Goal: Information Seeking & Learning: Learn about a topic

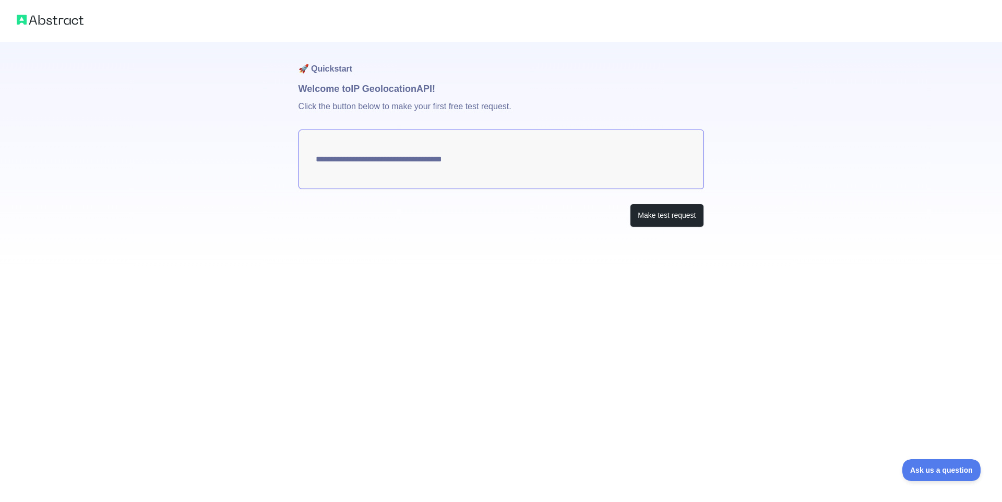
type textarea "**********"
click at [419, 141] on textarea "**********" at bounding box center [502, 159] width 406 height 60
click at [674, 219] on button "Make test request" at bounding box center [667, 215] width 74 height 23
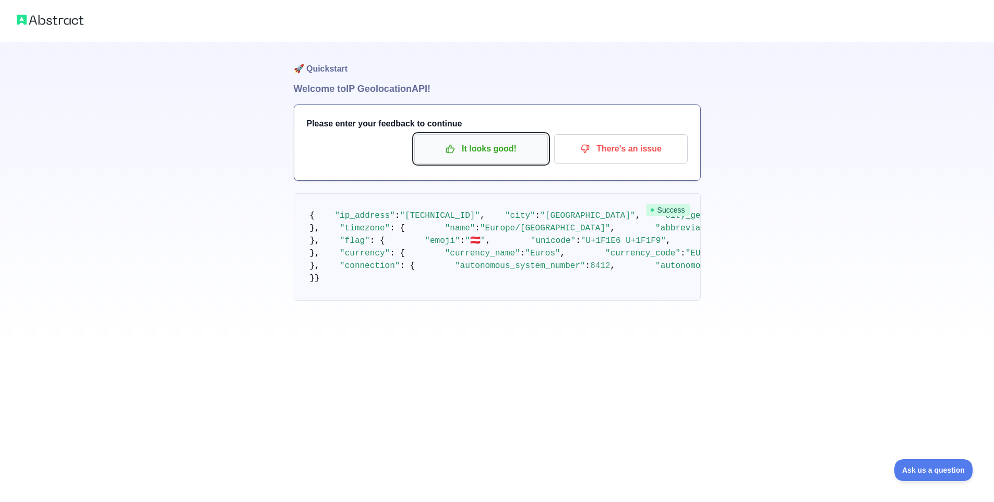
drag, startPoint x: 490, startPoint y: 150, endPoint x: 496, endPoint y: 156, distance: 8.9
click at [496, 156] on p "It looks good!" at bounding box center [481, 149] width 118 height 18
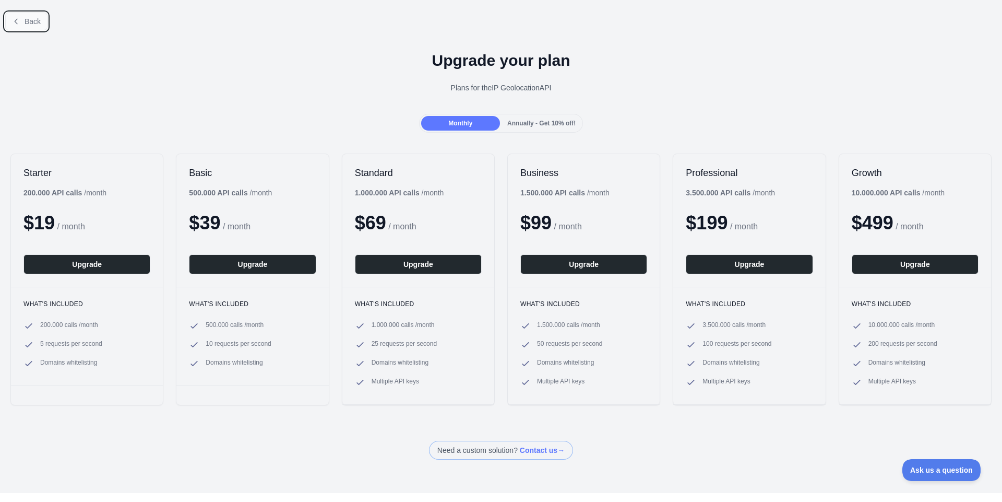
click at [30, 22] on span "Back" at bounding box center [33, 21] width 16 height 8
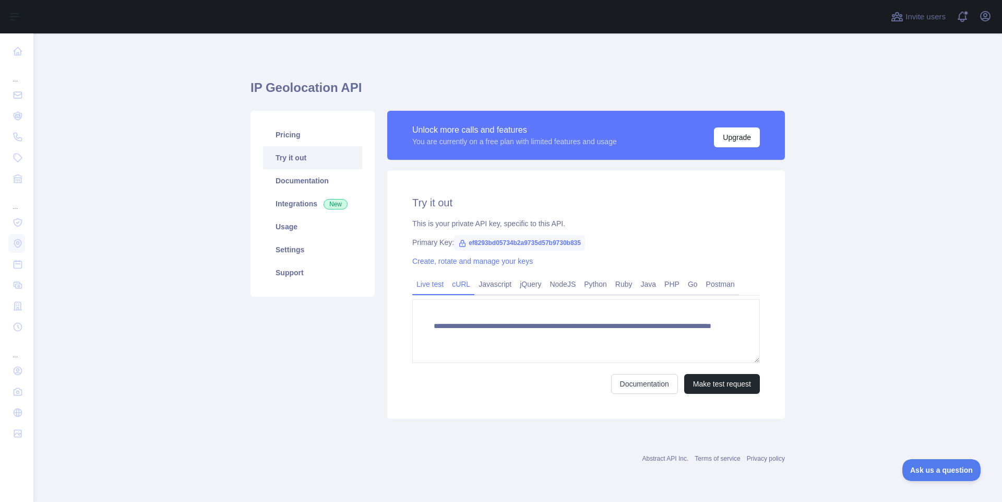
click at [456, 283] on link "cURL" at bounding box center [461, 284] width 27 height 17
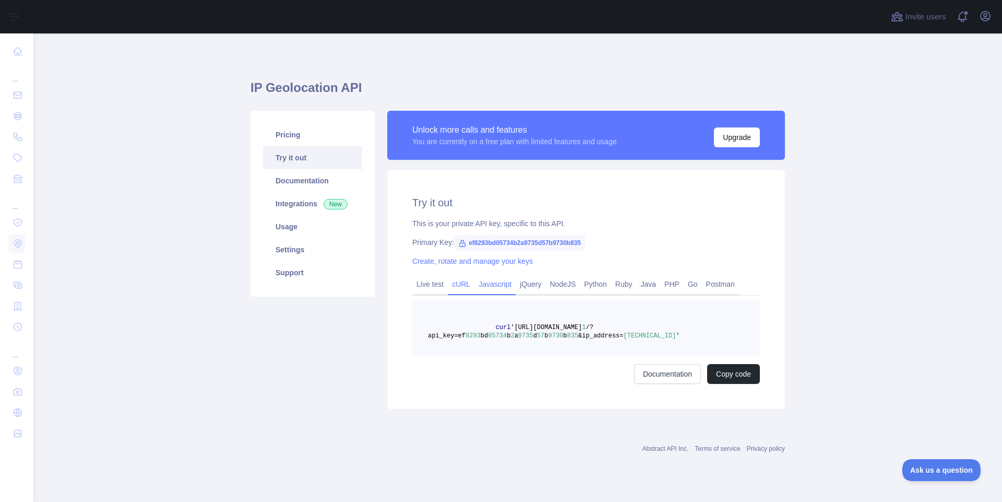
click at [486, 285] on link "Javascript" at bounding box center [495, 284] width 41 height 17
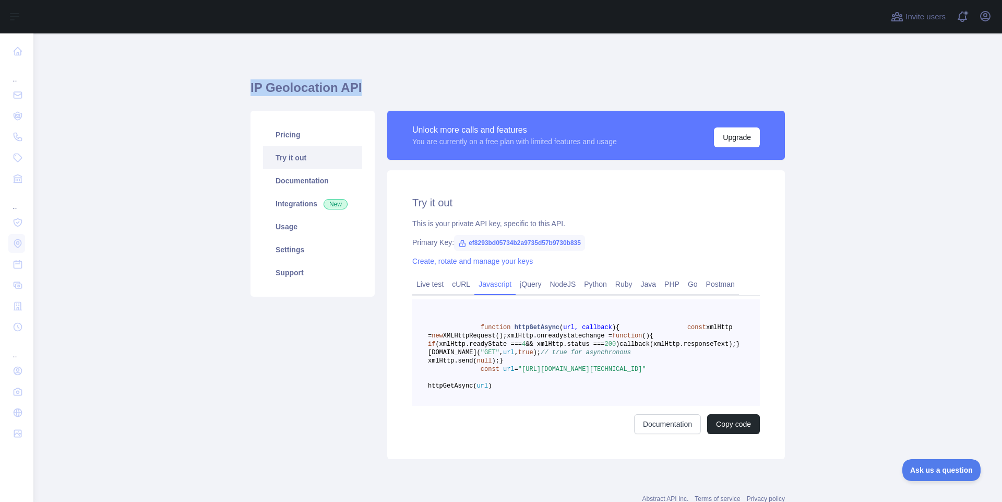
drag, startPoint x: 354, startPoint y: 90, endPoint x: 245, endPoint y: 85, distance: 109.7
click at [245, 85] on main "IP Geolocation API Pricing Try it out Documentation Integrations New Usage Sett…" at bounding box center [517, 267] width 969 height 468
copy h1 "IP Geolocation API"
